Goal: Use online tool/utility: Utilize a website feature to perform a specific function

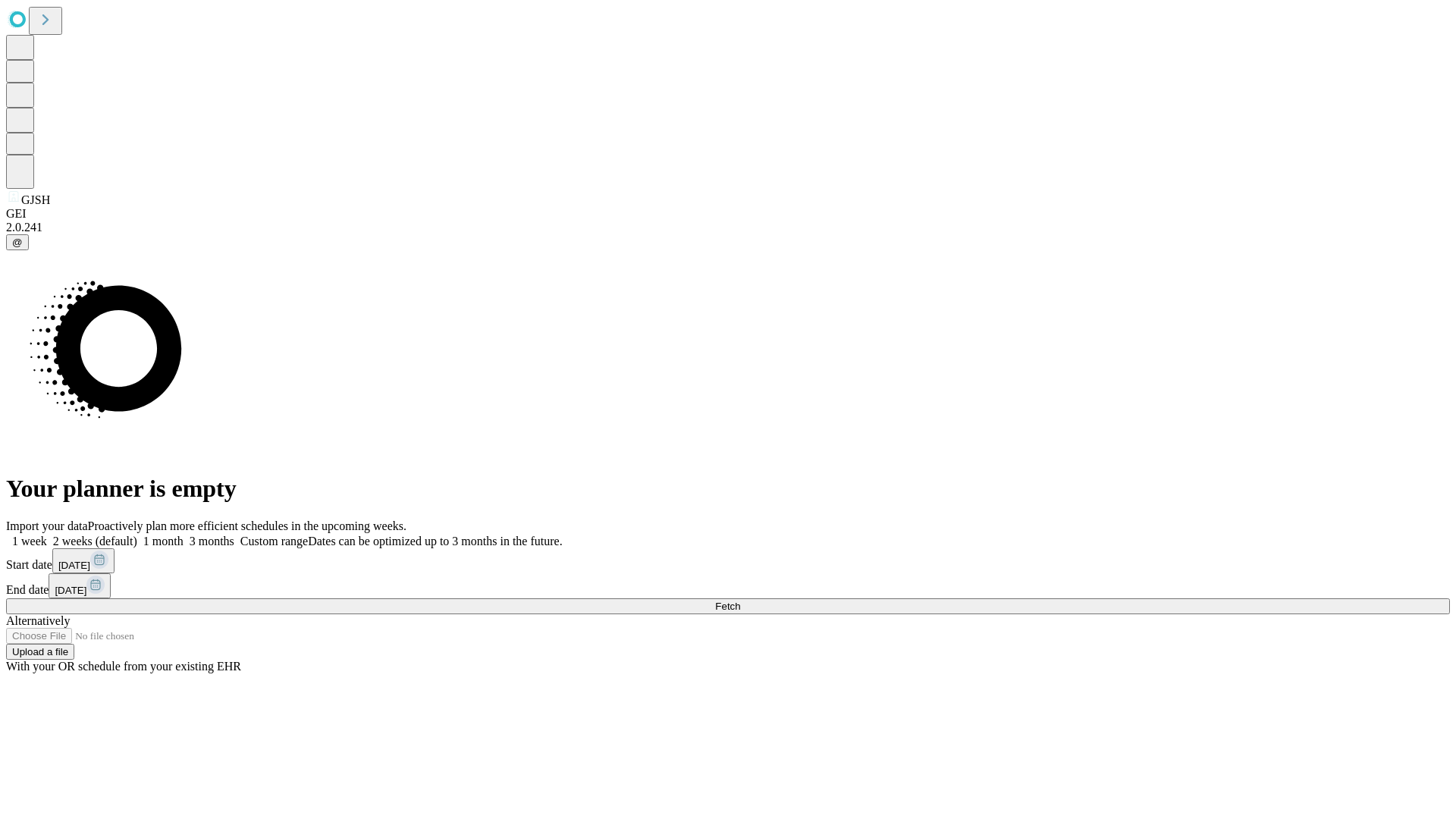
click at [740, 601] on span "Fetch" at bounding box center [727, 606] width 25 height 11
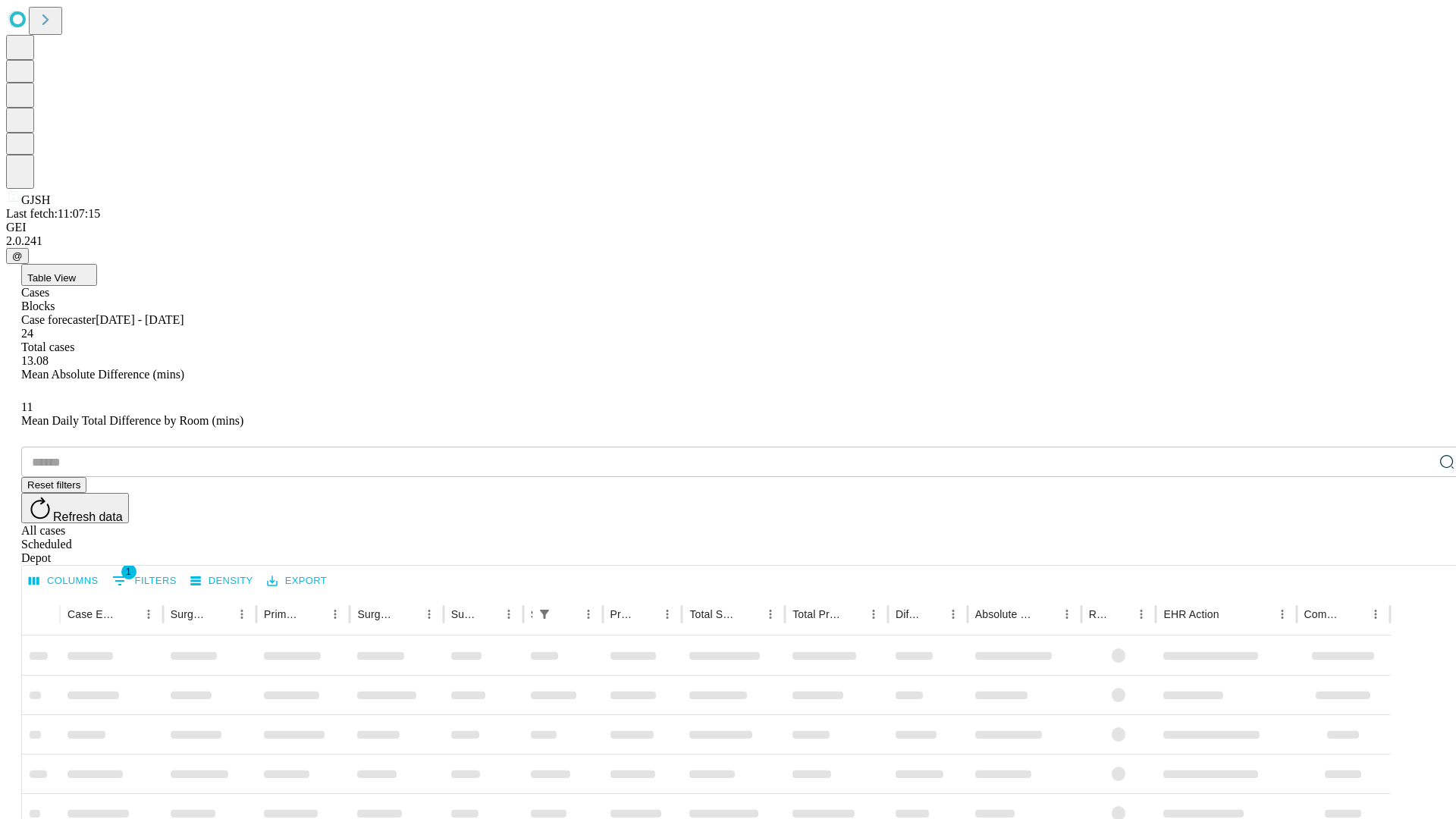
click at [75, 272] on span "Table View" at bounding box center [51, 277] width 48 height 11
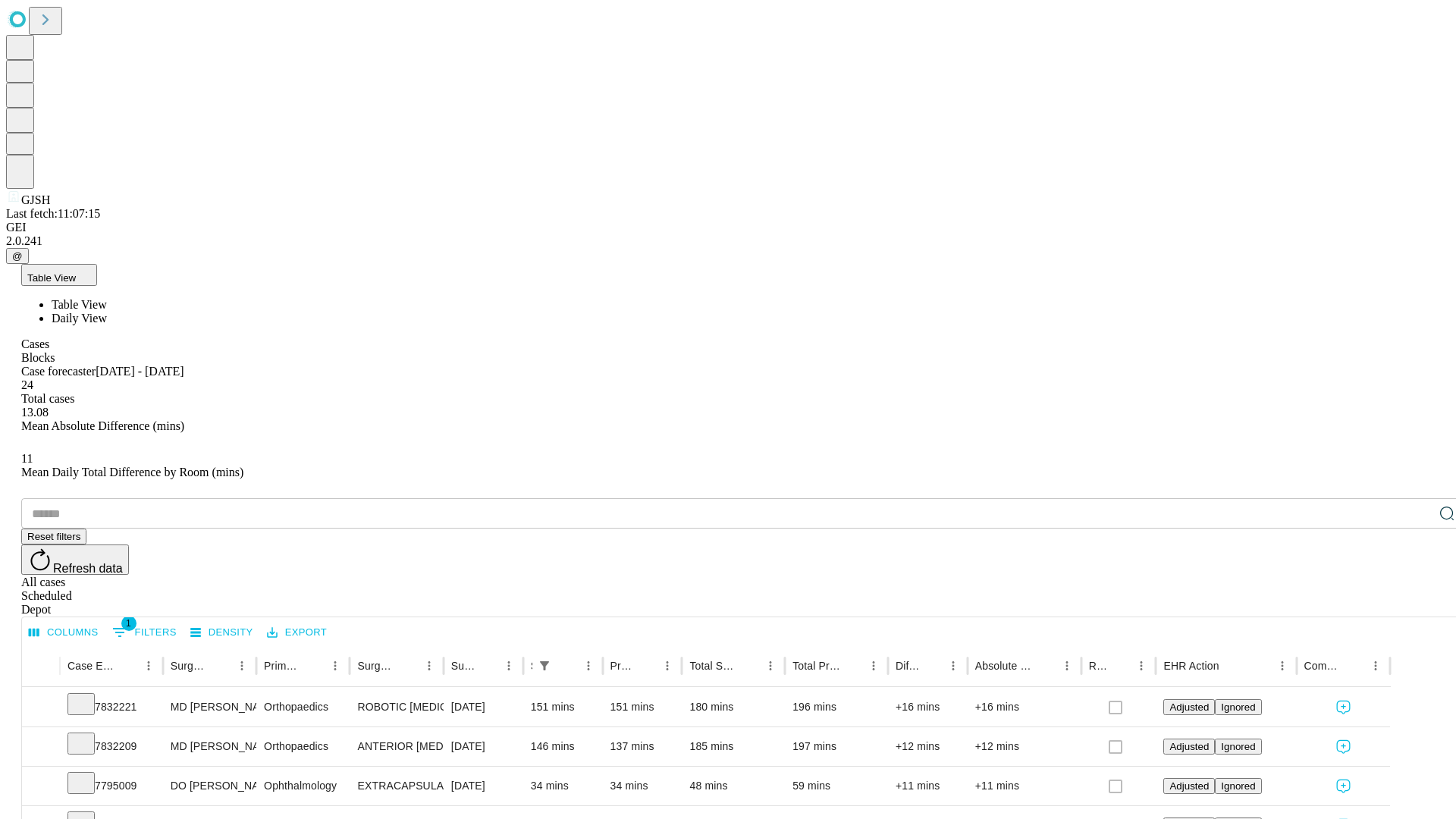
click at [107, 311] on span "Daily View" at bounding box center [79, 317] width 55 height 13
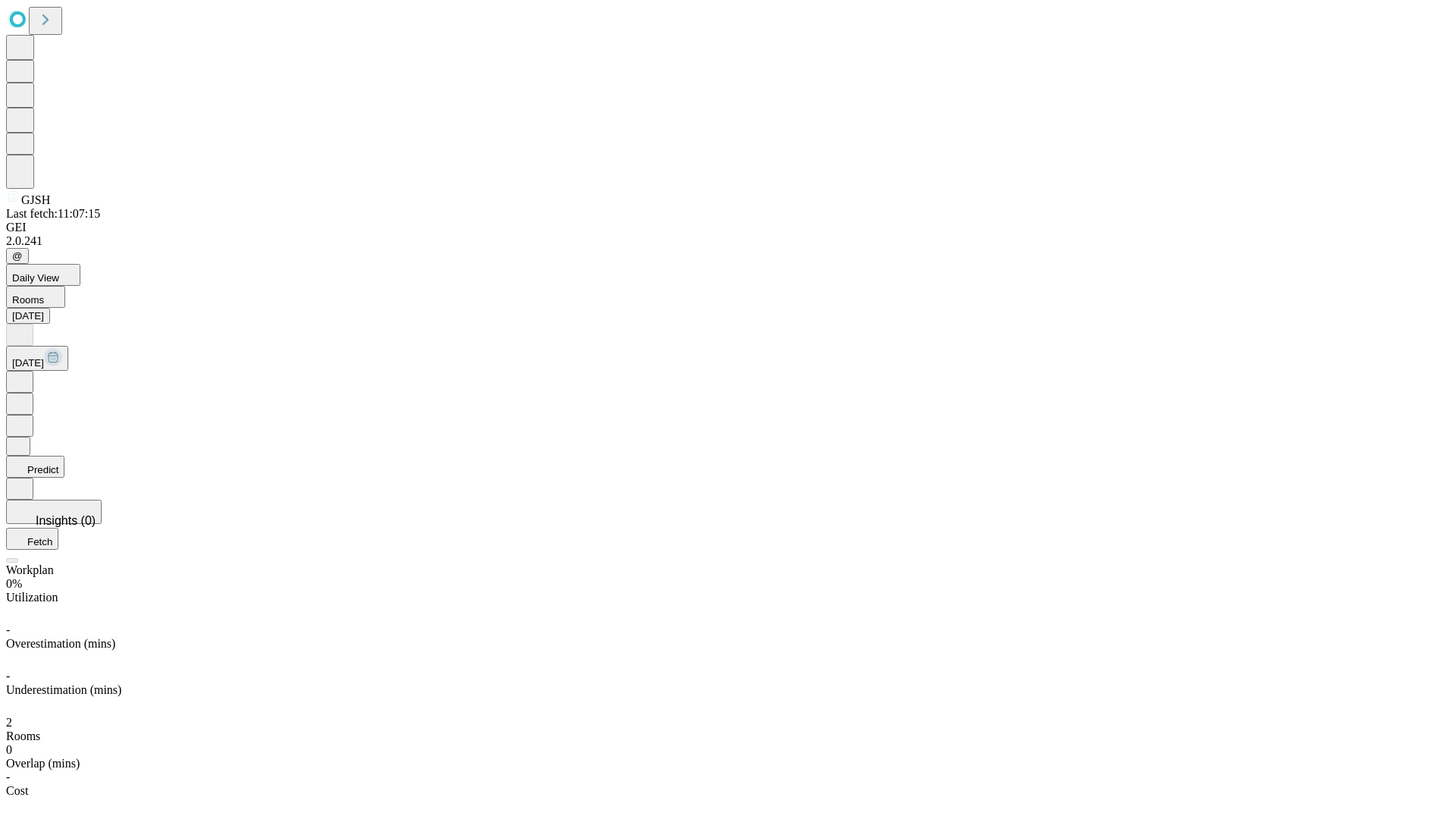
click at [64, 456] on button "Predict" at bounding box center [35, 466] width 59 height 22
